Goal: Task Accomplishment & Management: Manage account settings

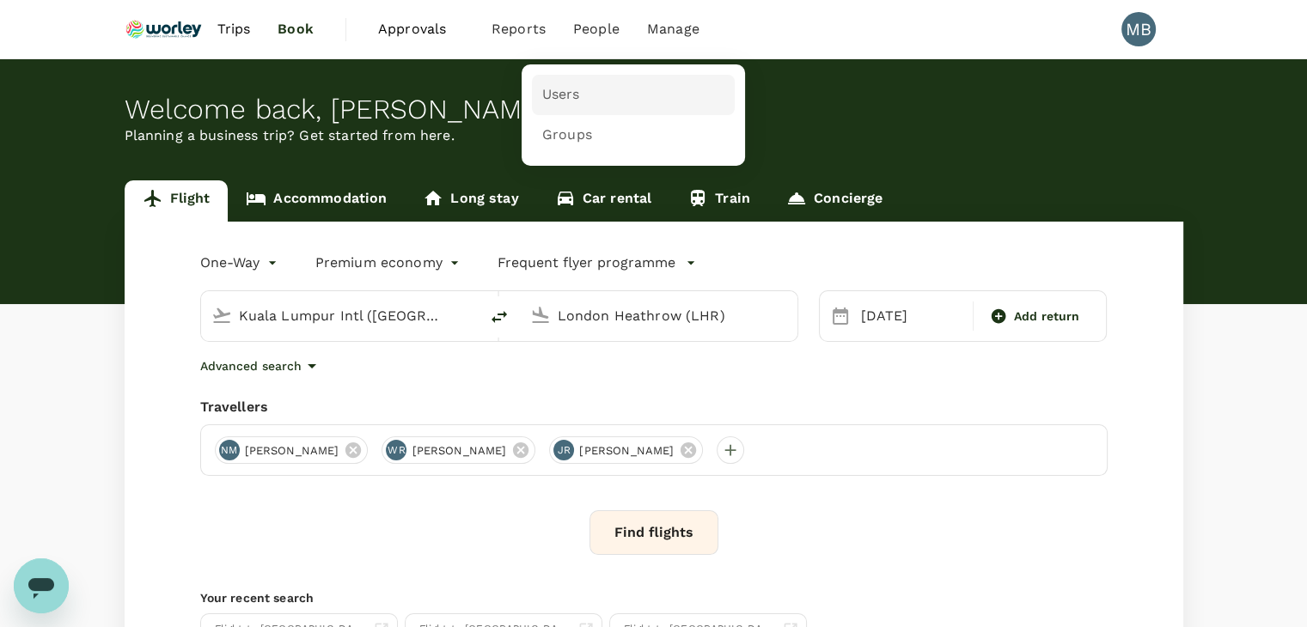
click at [560, 102] on span "Users" at bounding box center [561, 95] width 38 height 20
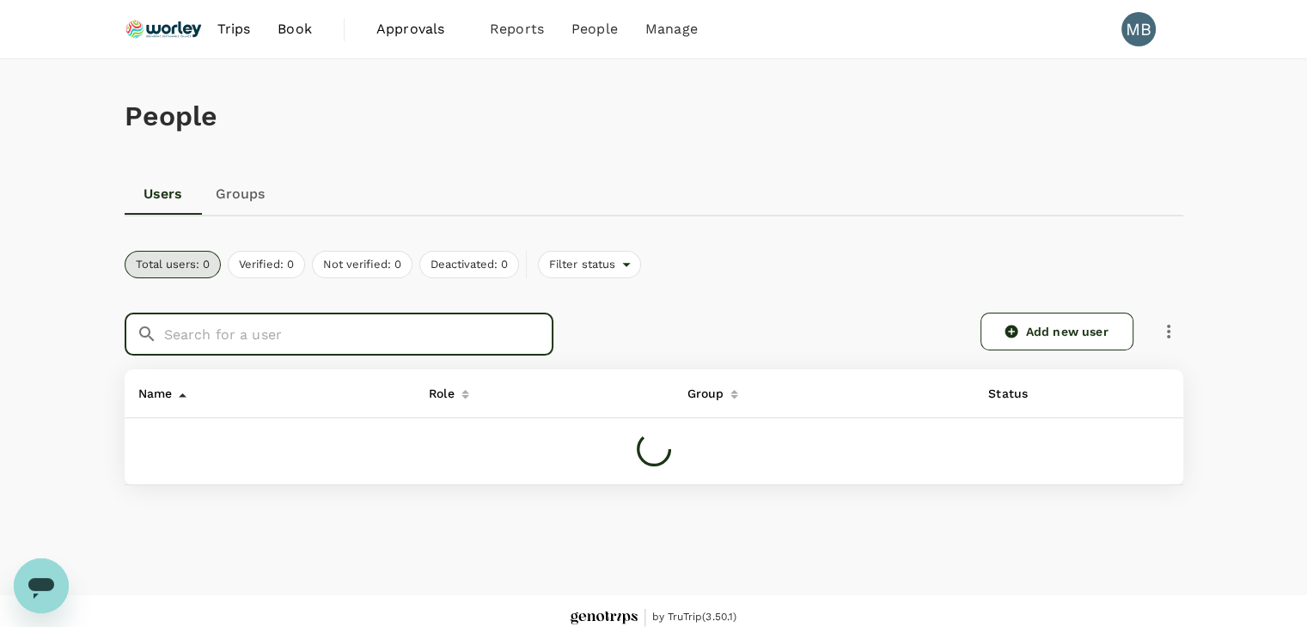
click at [457, 342] on input "text" at bounding box center [358, 334] width 389 height 43
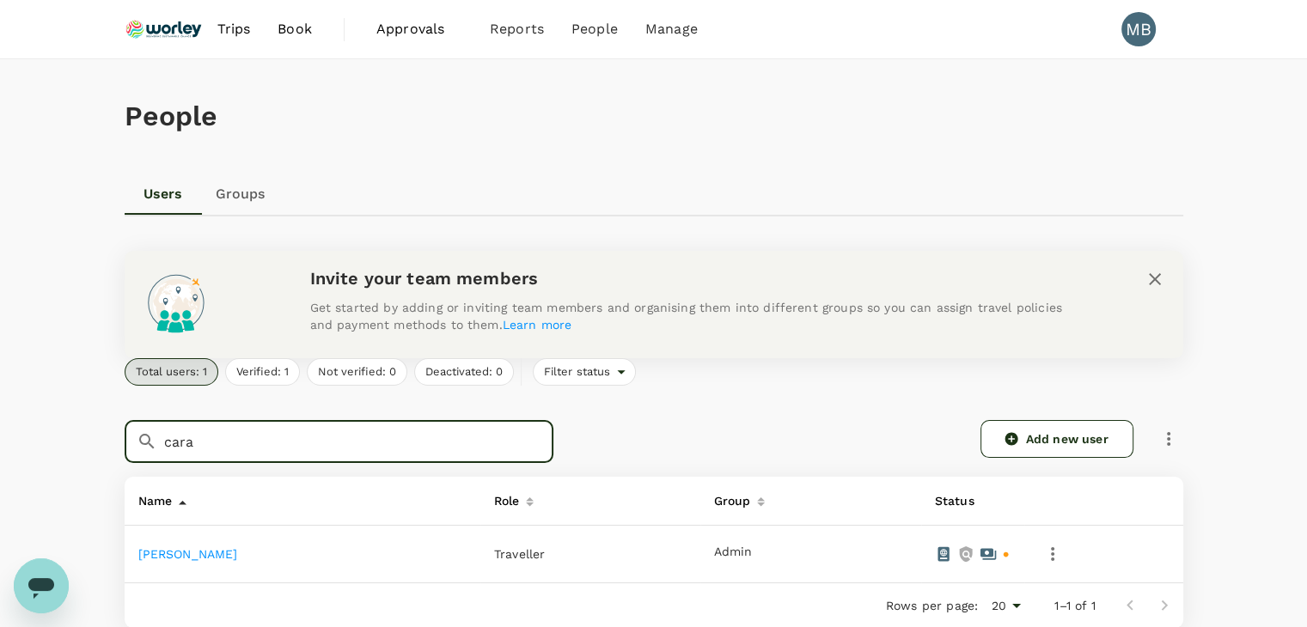
type input "cara"
click at [238, 549] on link "JANIS CARA RIDSDEL" at bounding box center [188, 554] width 100 height 14
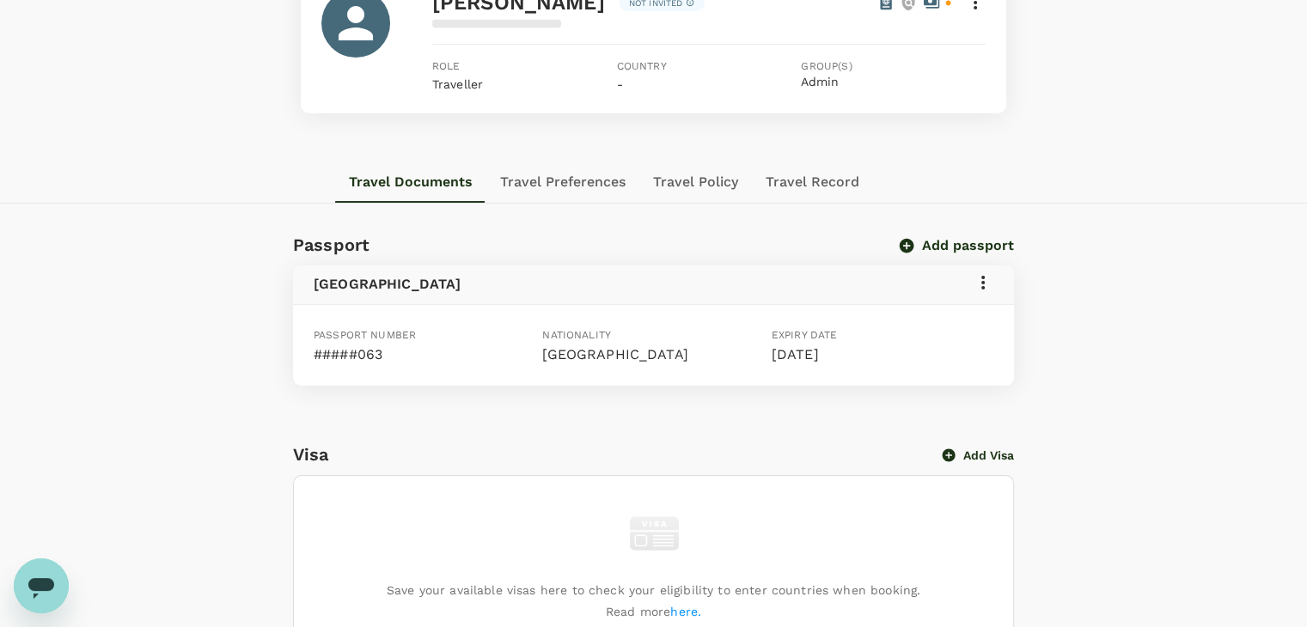
scroll to position [172, 0]
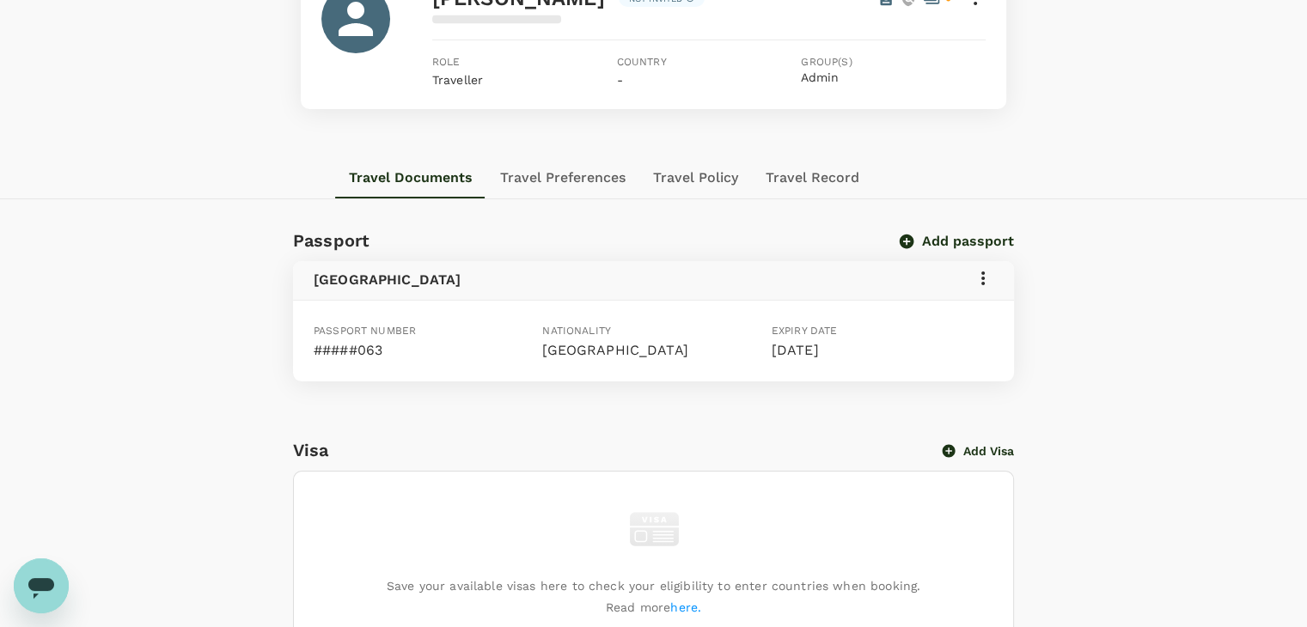
click at [980, 275] on icon at bounding box center [983, 278] width 21 height 21
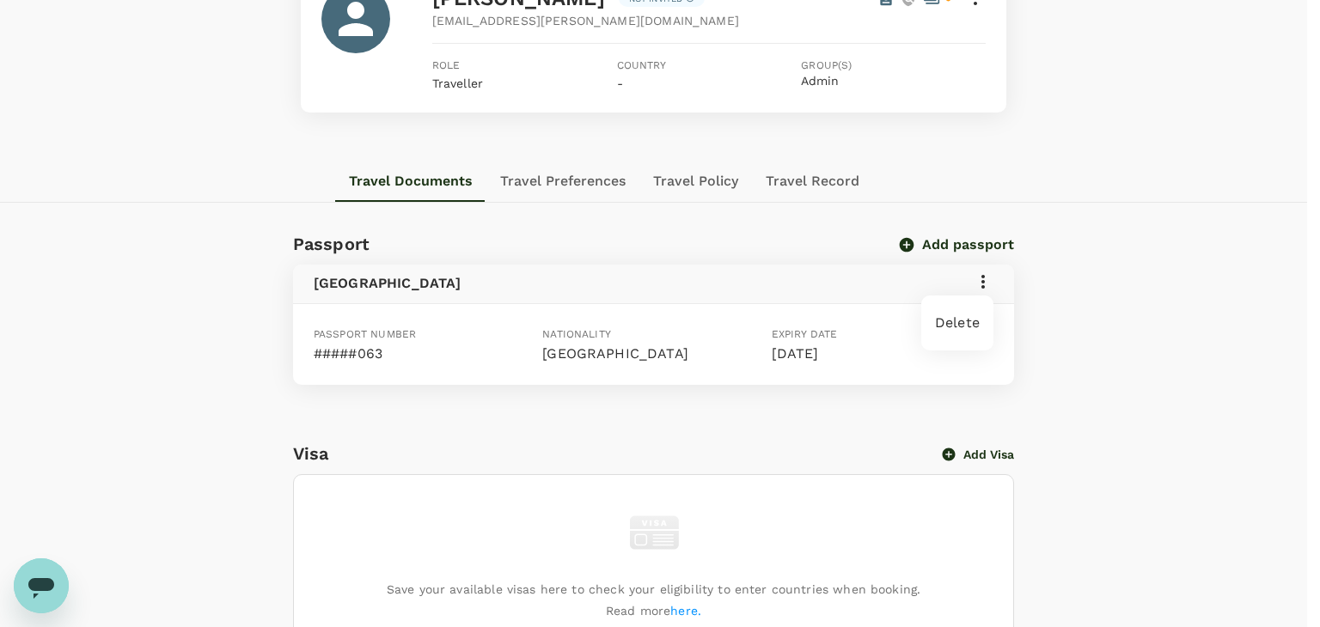
click at [1155, 341] on div at bounding box center [660, 313] width 1320 height 627
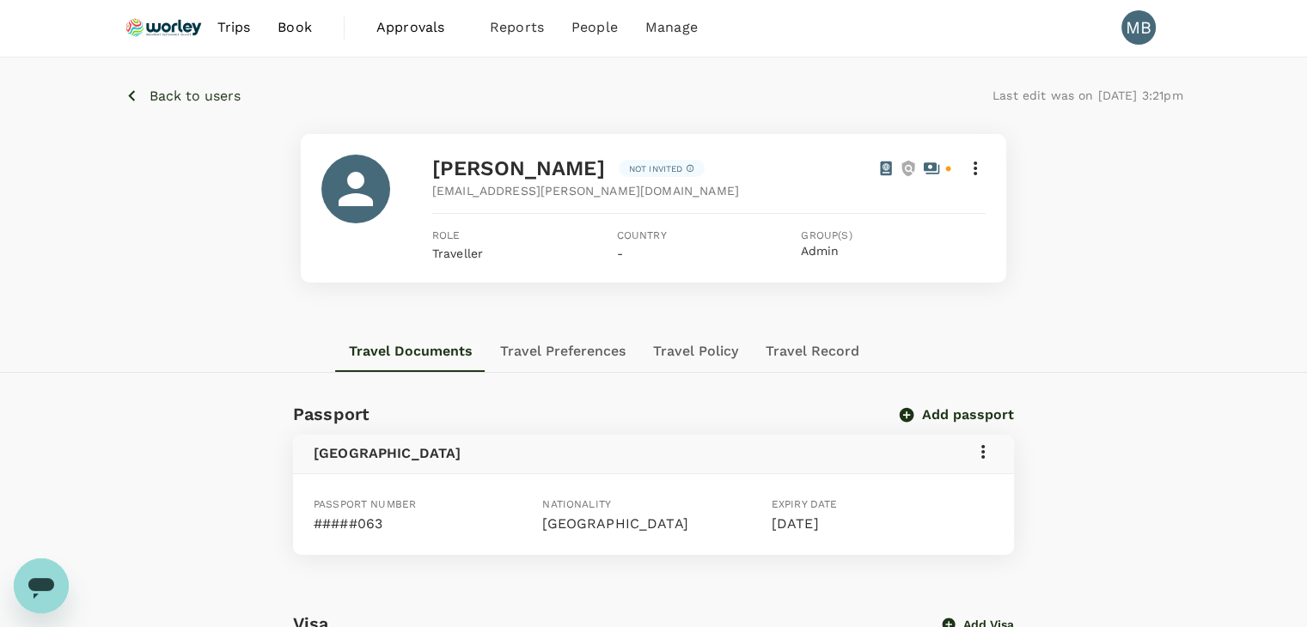
scroll to position [0, 0]
click at [982, 455] on icon at bounding box center [983, 453] width 21 height 21
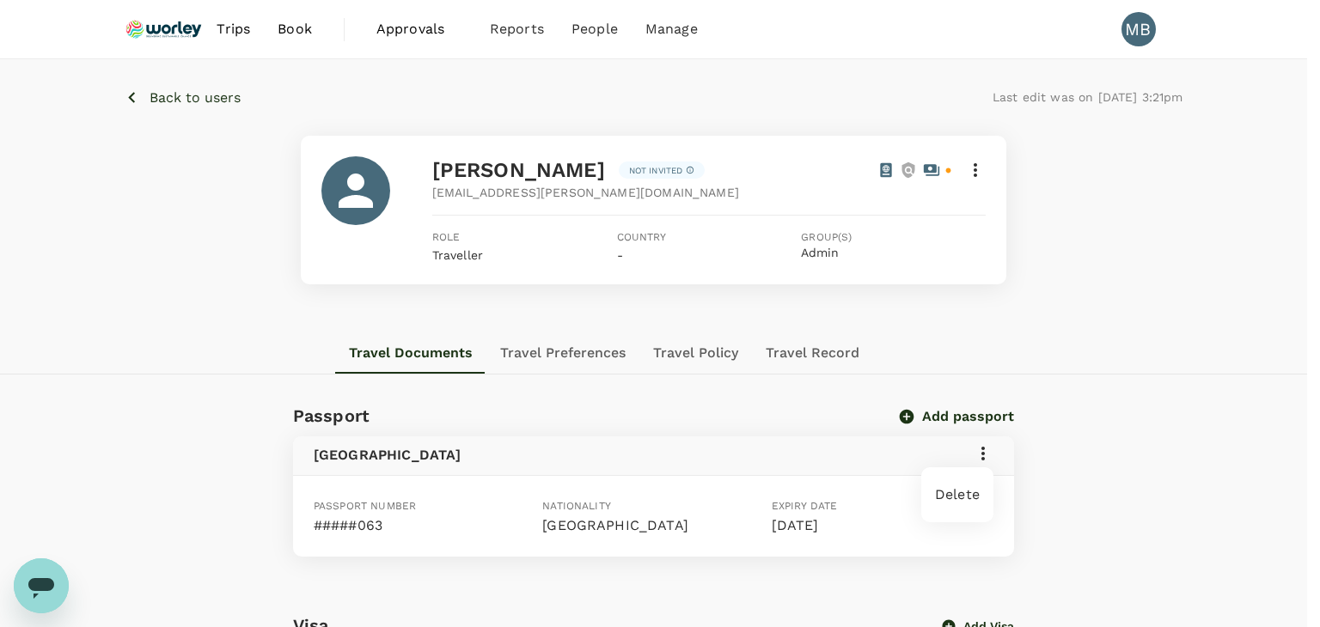
click at [1133, 34] on div at bounding box center [660, 313] width 1320 height 627
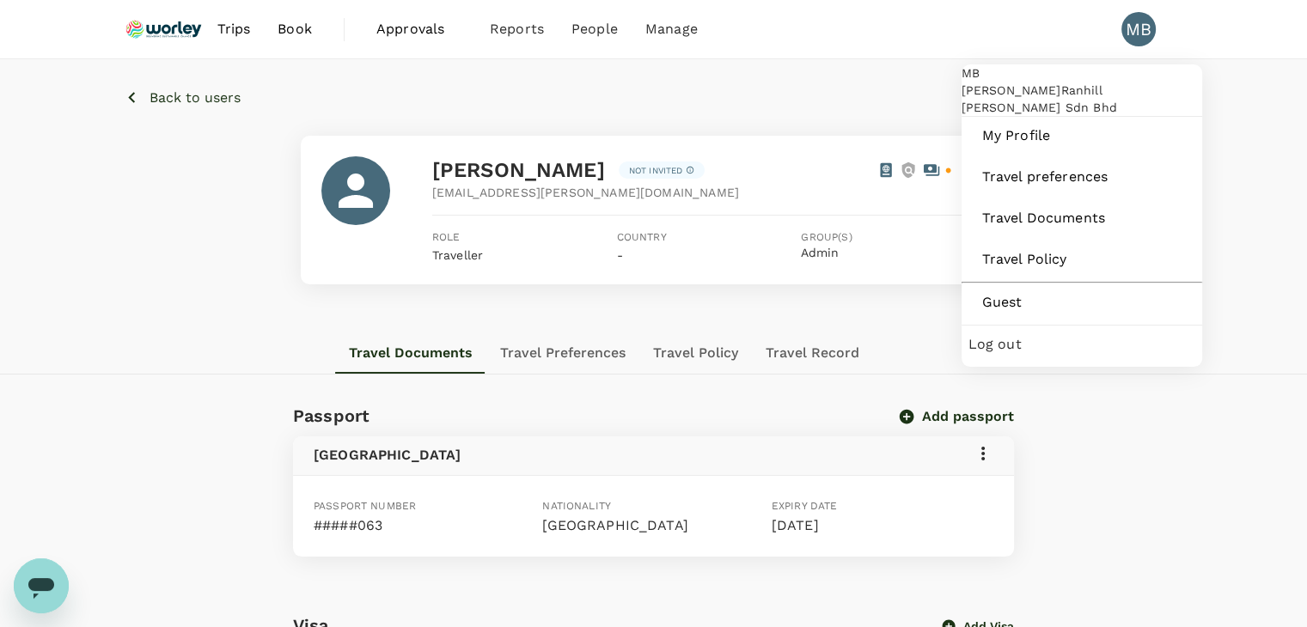
click at [1037, 355] on span "Log out" at bounding box center [1082, 344] width 227 height 21
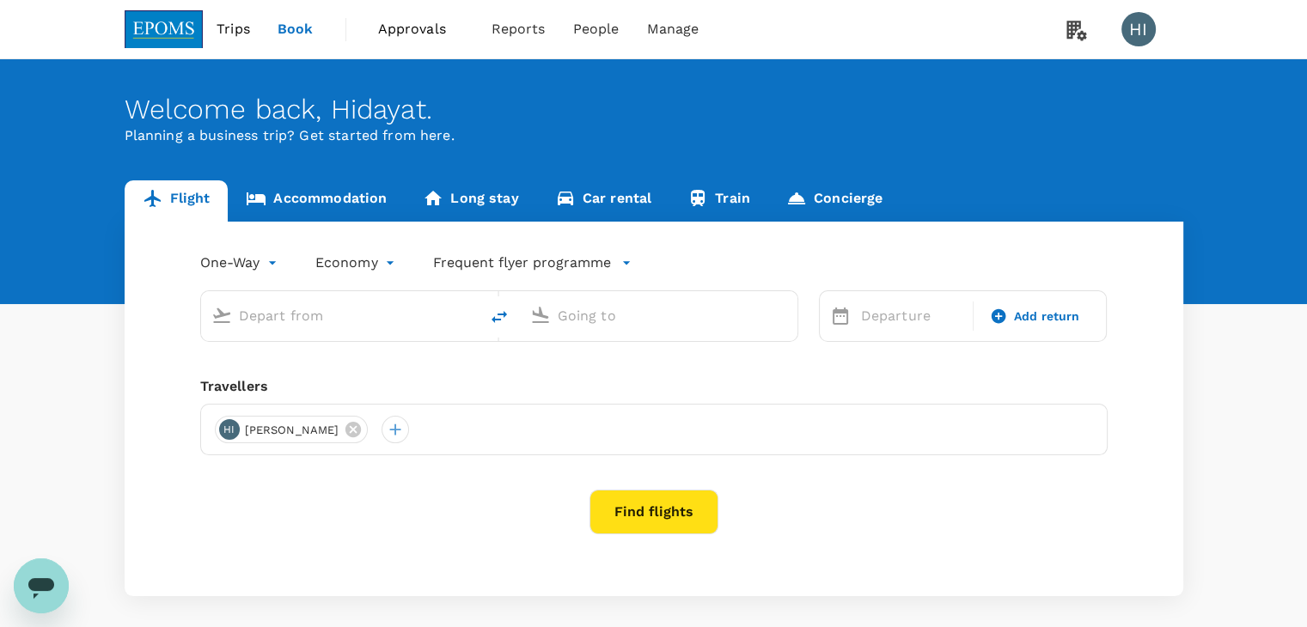
type input "[PERSON_NAME] (JHB)"
type input "Kuala Lumpur Intl ([GEOGRAPHIC_DATA])"
